Goal: Transaction & Acquisition: Purchase product/service

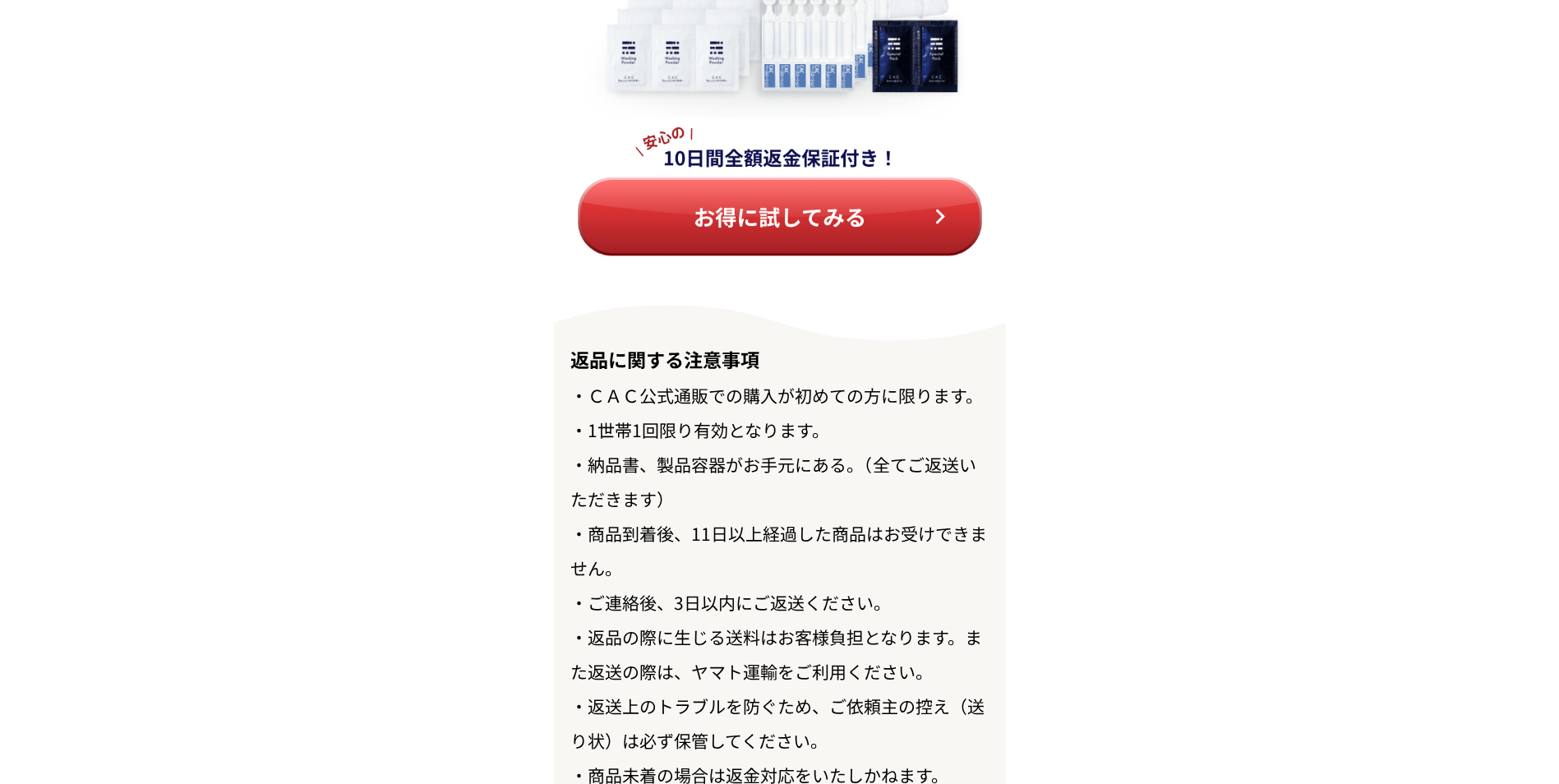
scroll to position [18910, 0]
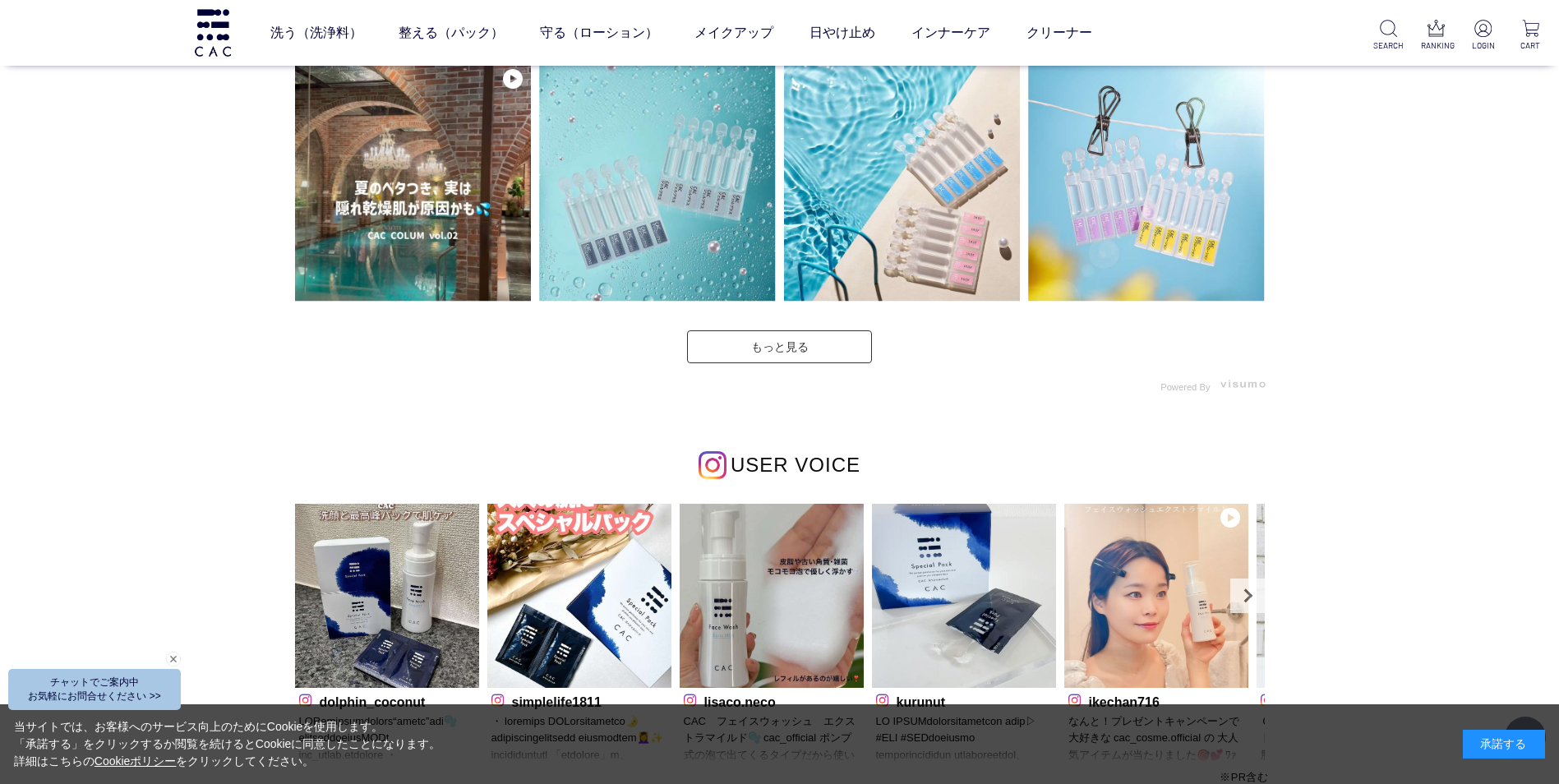
scroll to position [4272, 0]
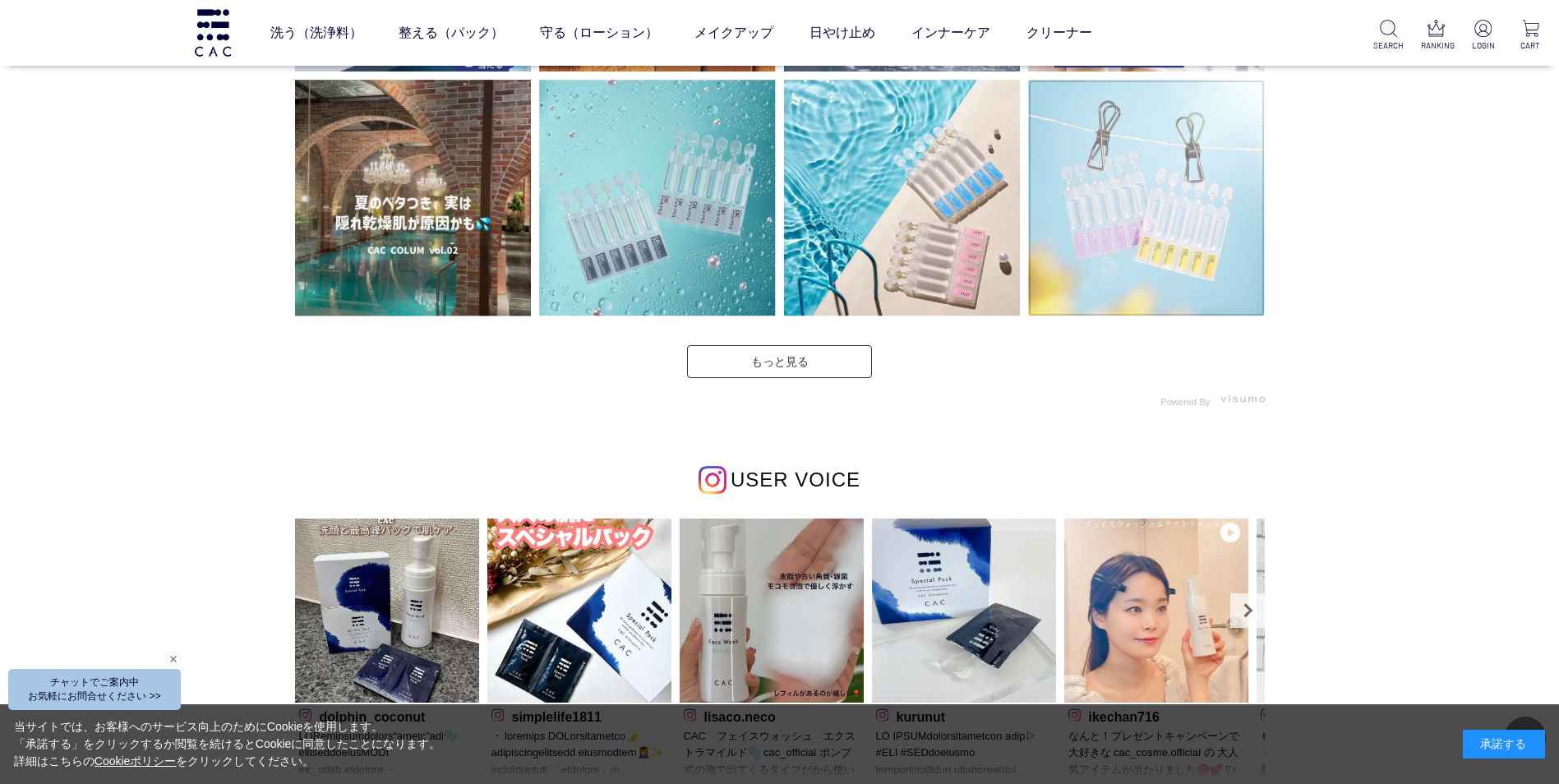
click at [1100, 233] on img at bounding box center [1146, 198] width 236 height 236
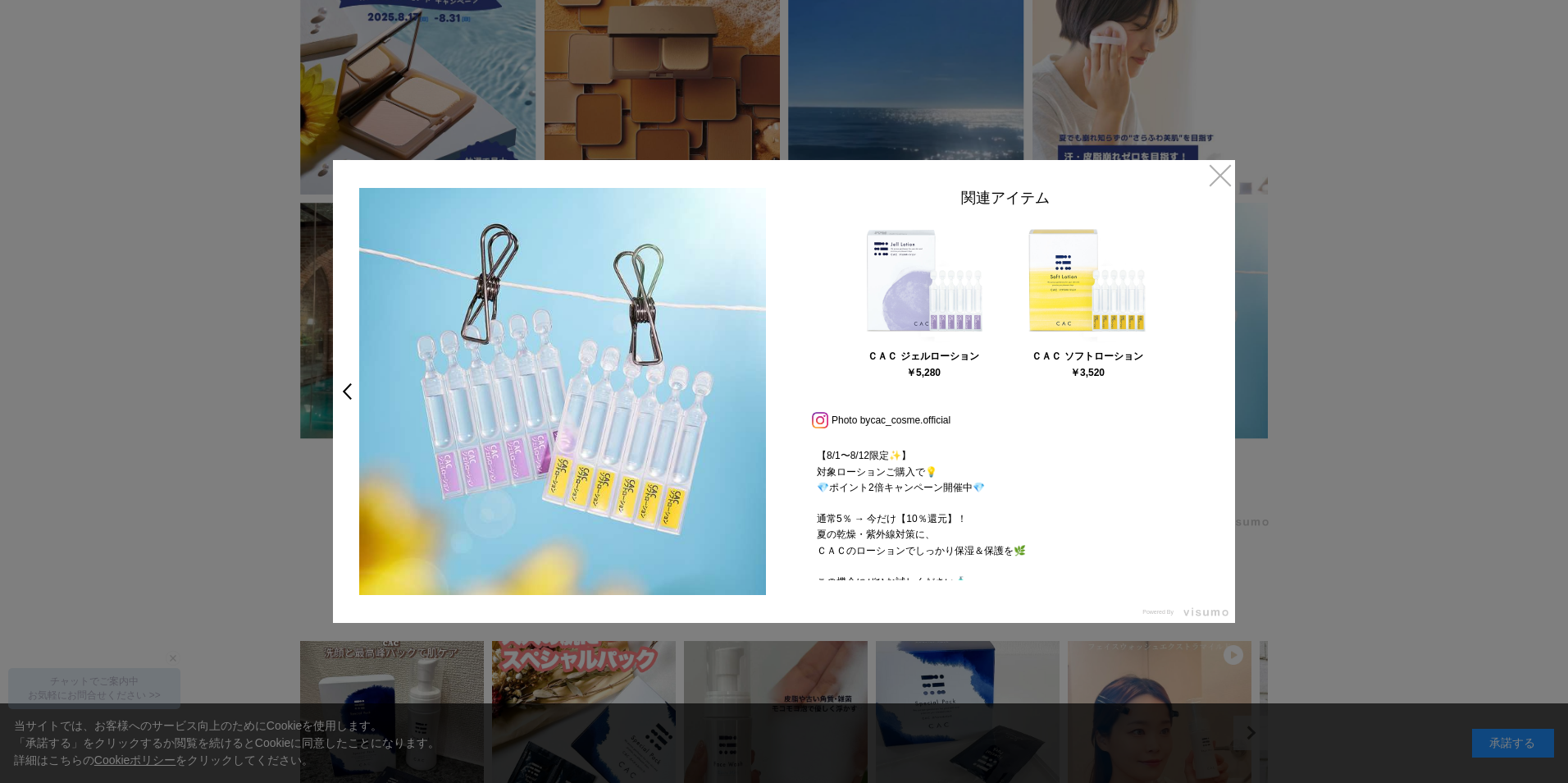
scroll to position [246, 0]
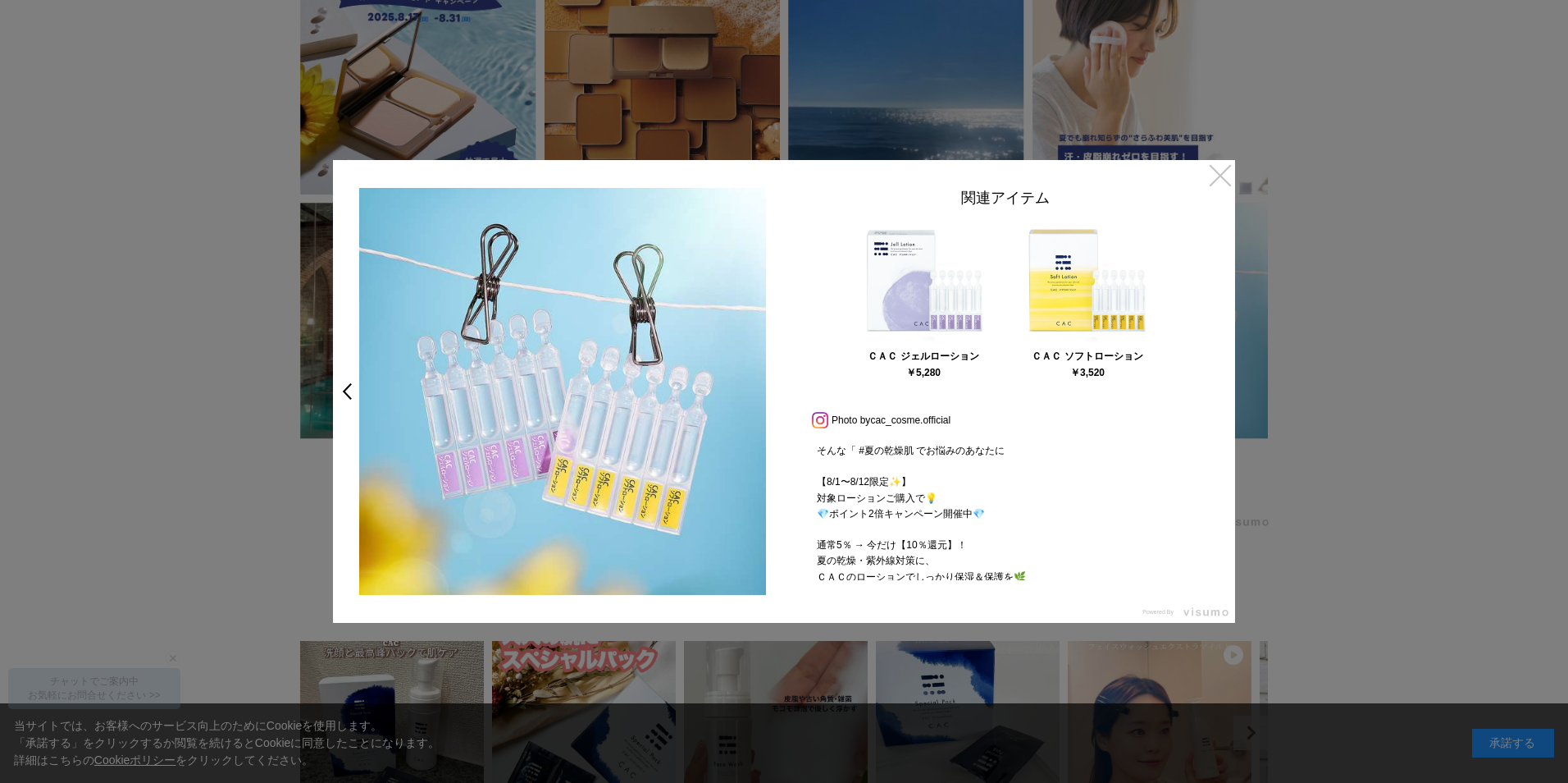
click at [1224, 179] on link "×" at bounding box center [1220, 174] width 30 height 30
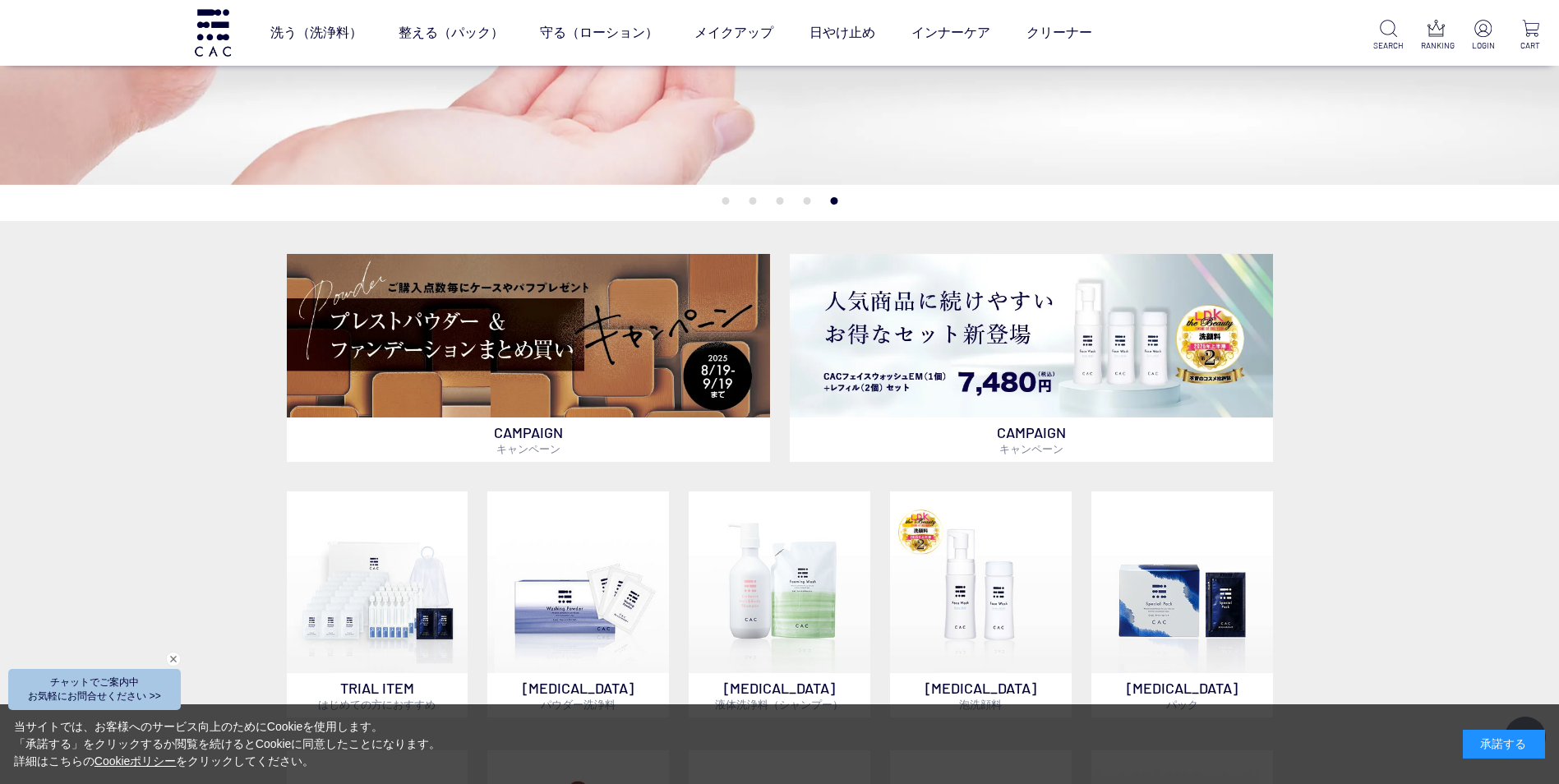
scroll to position [406, 0]
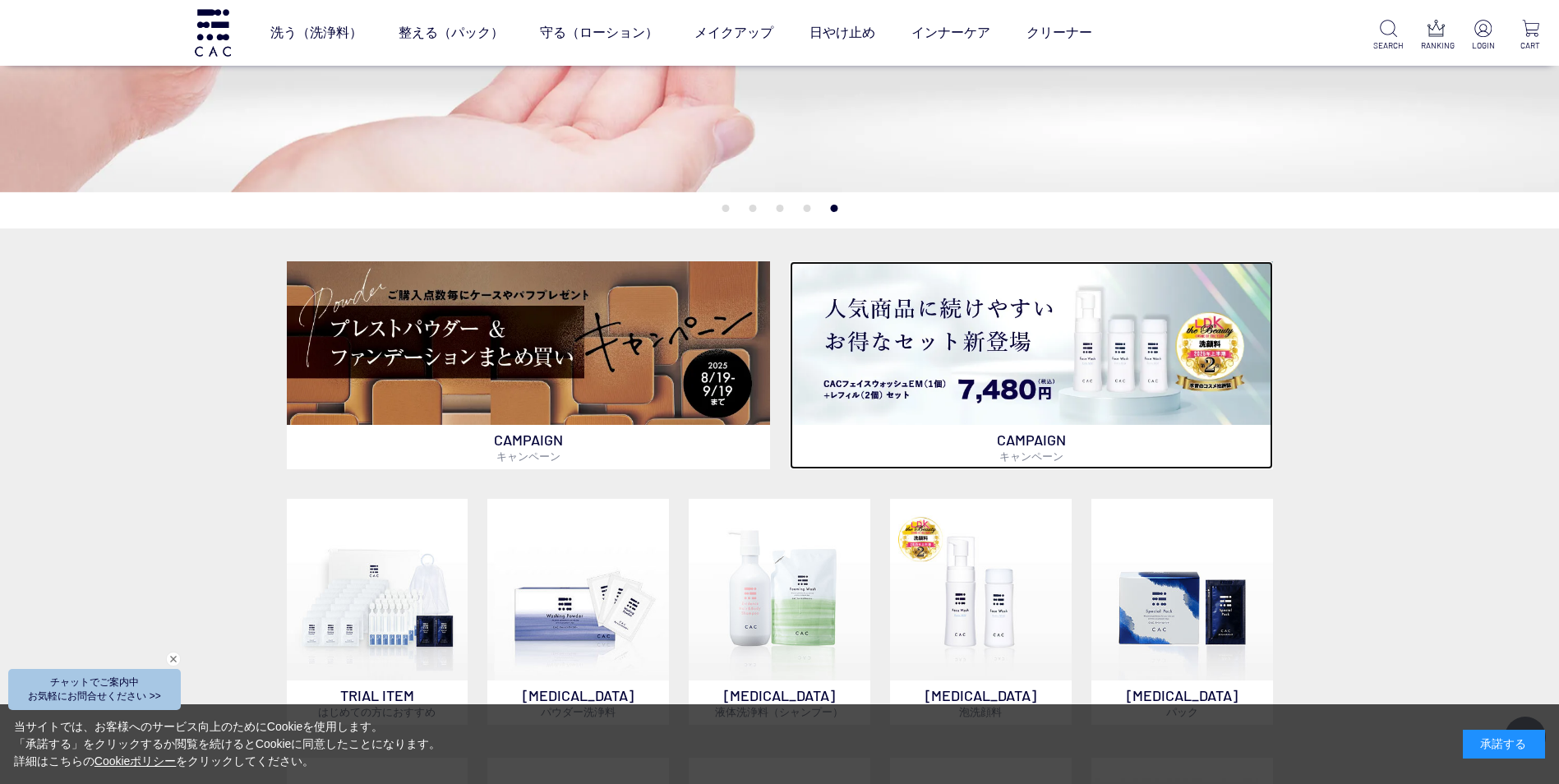
click at [1088, 370] on img at bounding box center [1031, 343] width 483 height 163
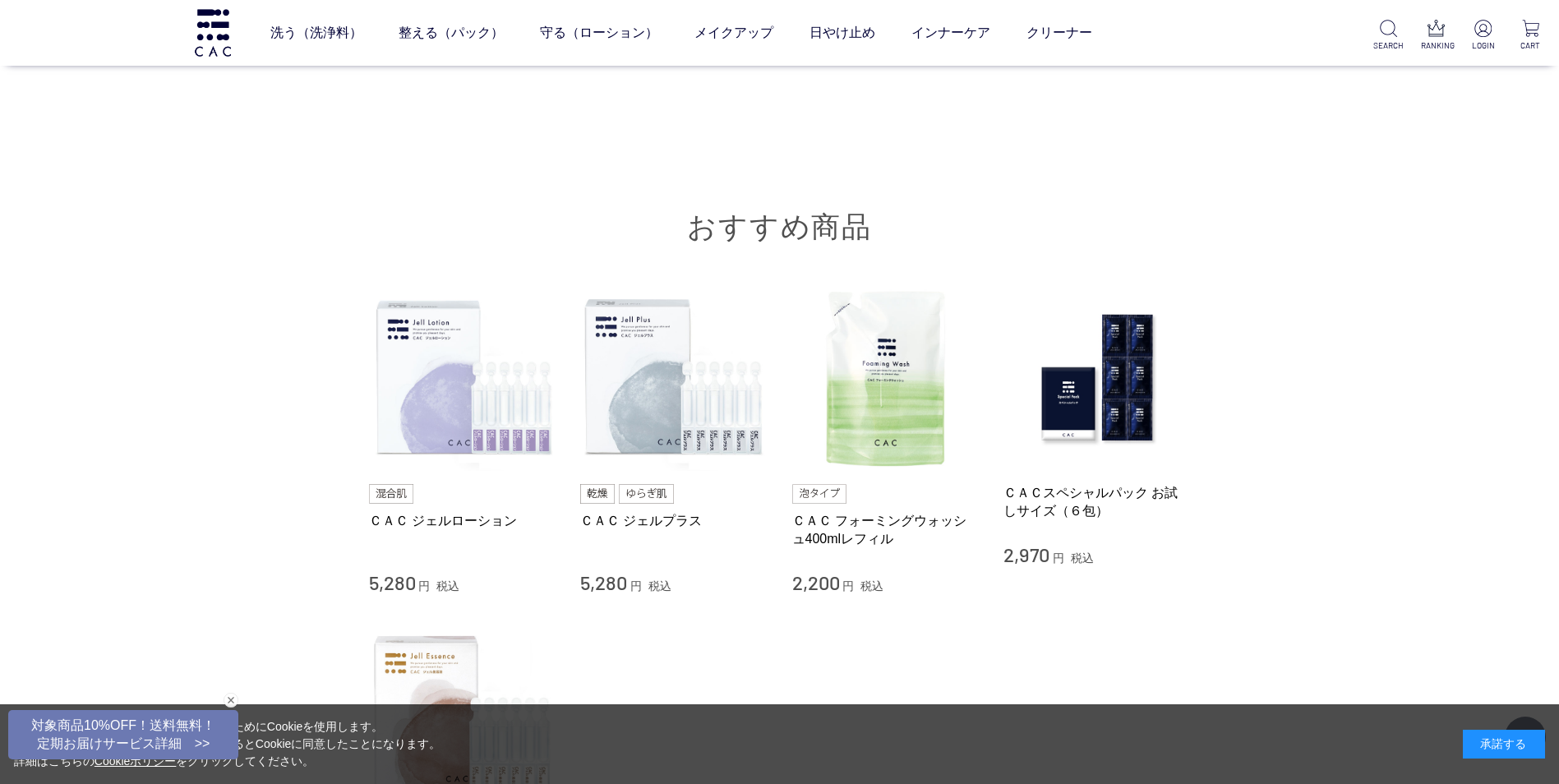
scroll to position [14294, 0]
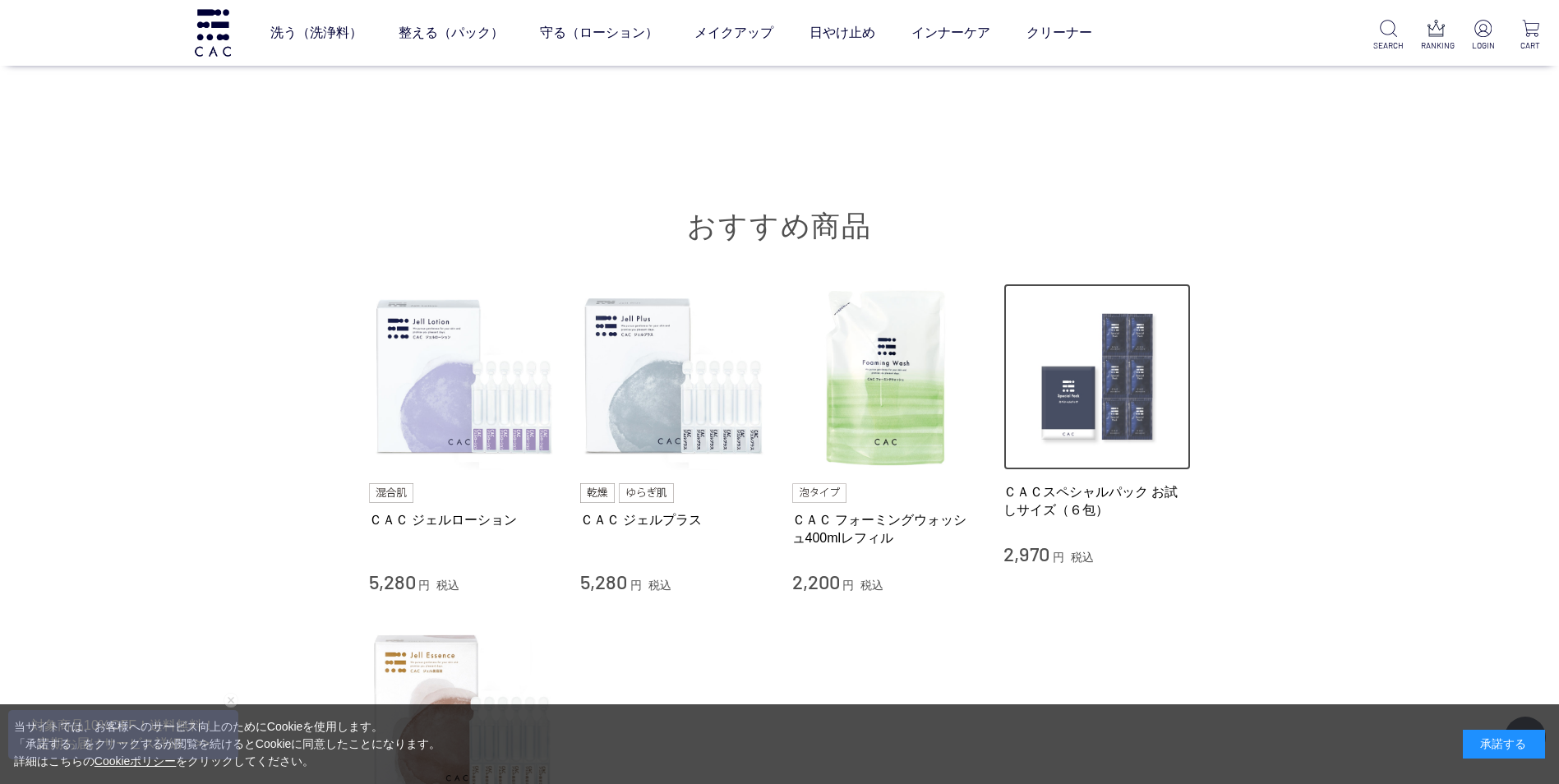
click at [1110, 423] on img at bounding box center [1097, 377] width 187 height 187
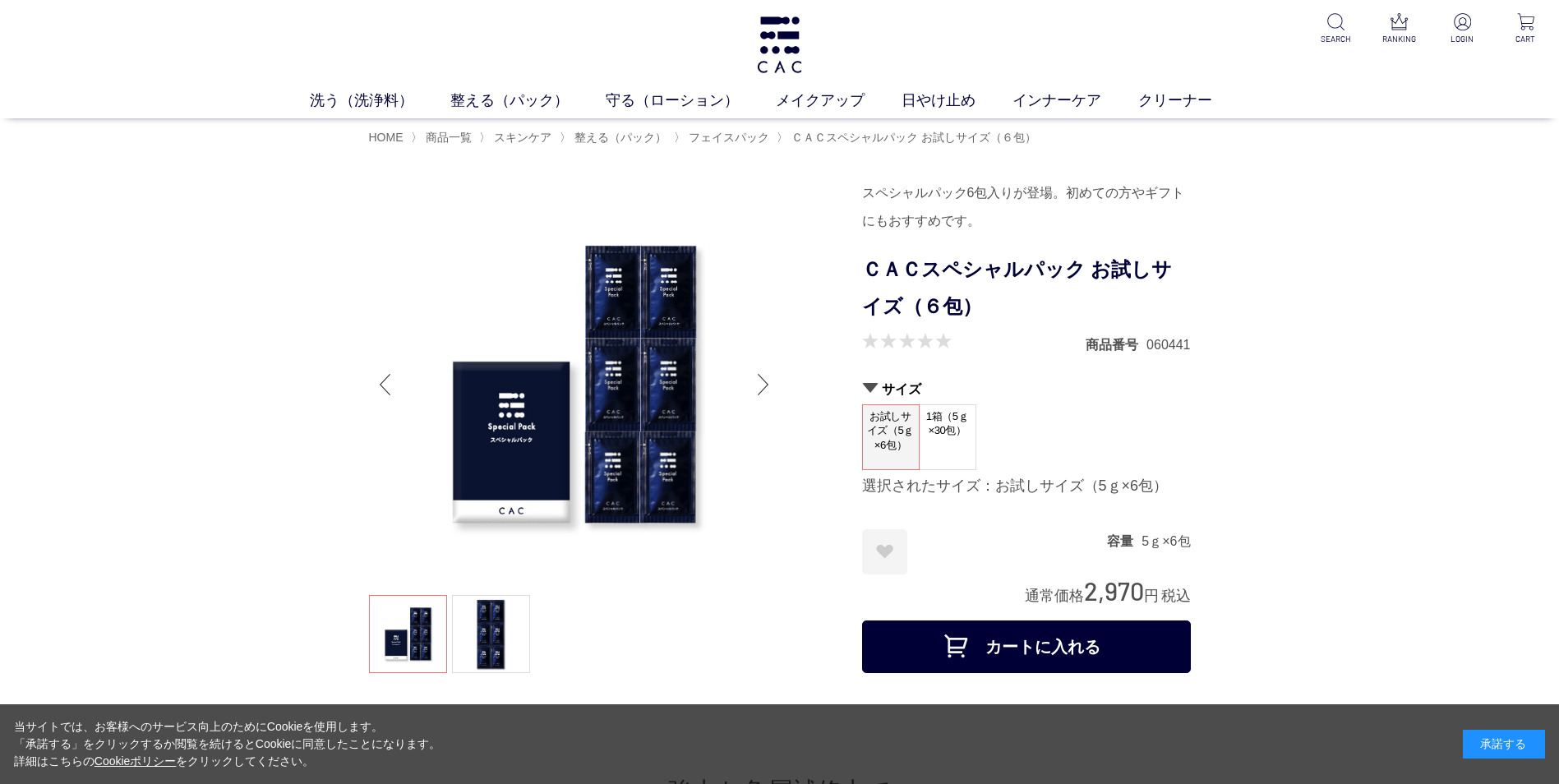
click at [765, 391] on div "Next slide" at bounding box center [763, 383] width 33 height 65
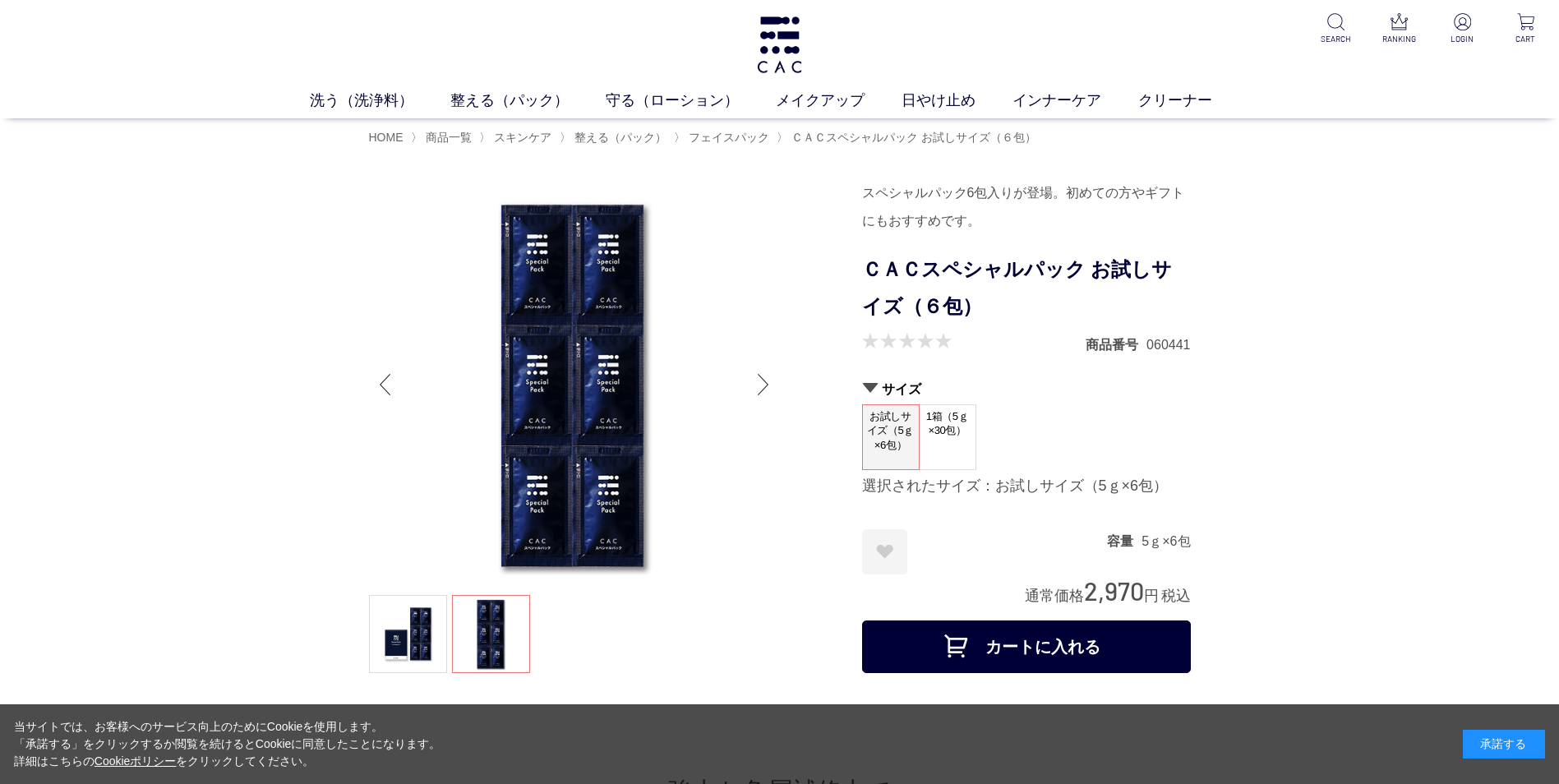
click at [952, 440] on span "1箱（5ｇ×30包）" at bounding box center [947, 428] width 56 height 47
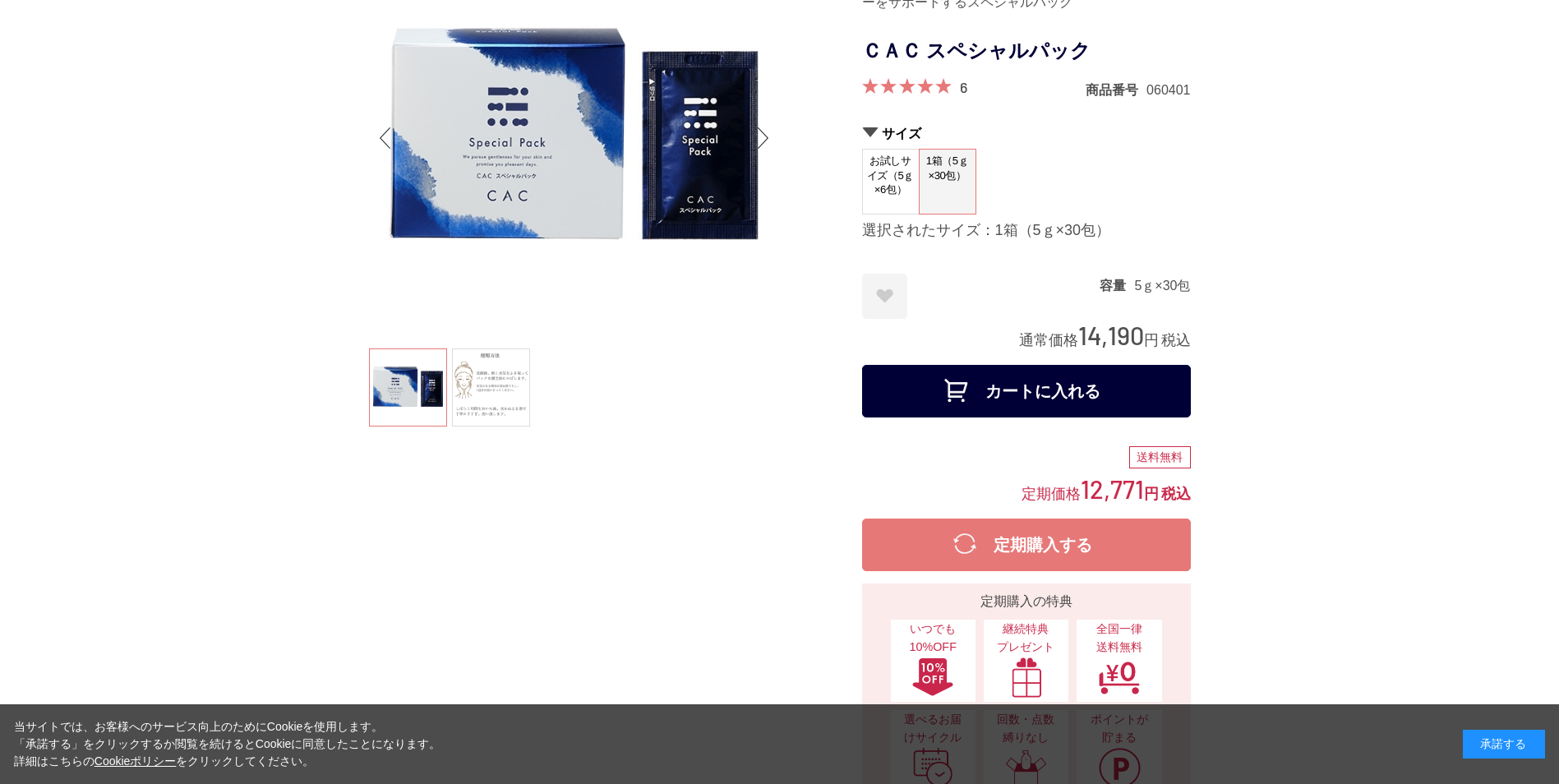
scroll to position [82, 0]
